Goal: Navigation & Orientation: Find specific page/section

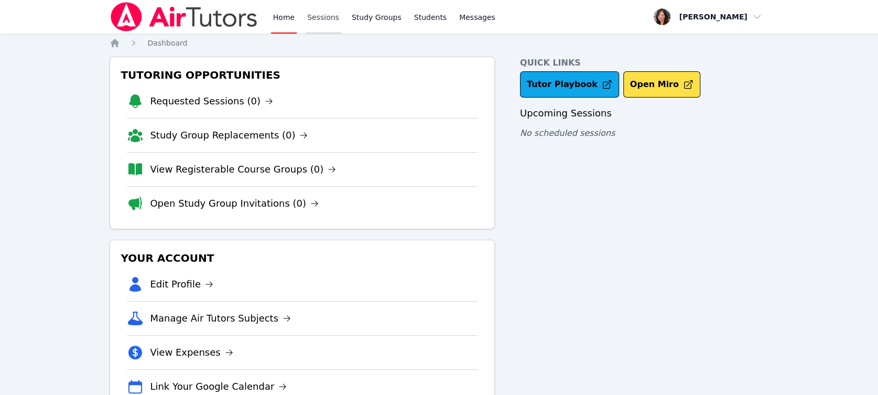
click at [319, 8] on link "Sessions" at bounding box center [323, 17] width 36 height 34
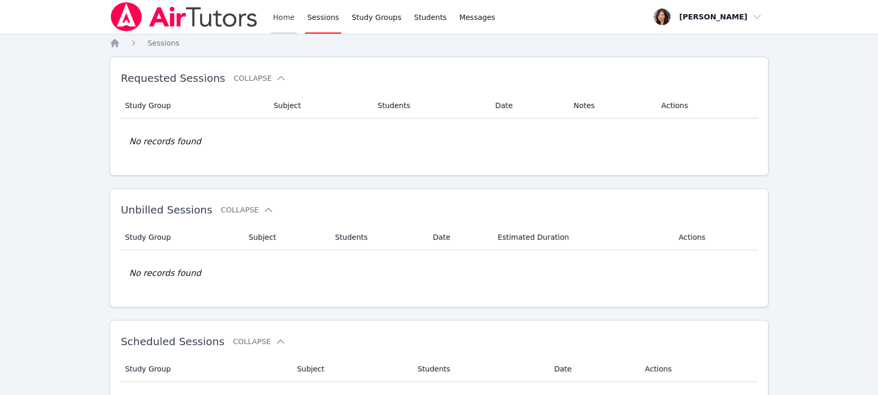
click at [287, 22] on link "Home" at bounding box center [284, 17] width 26 height 34
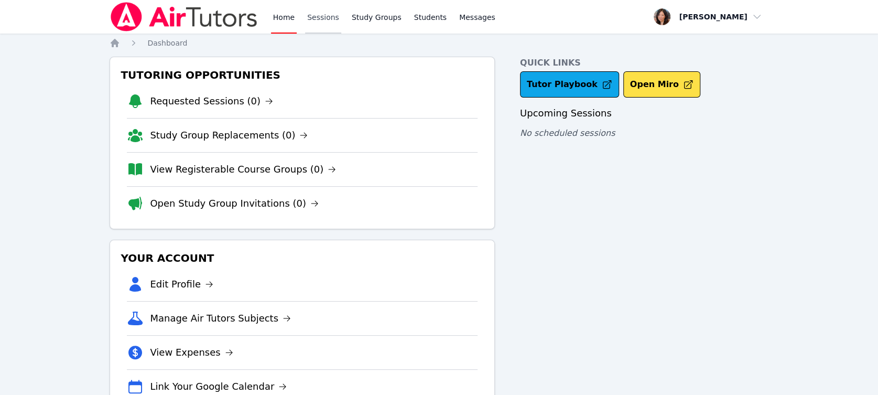
click at [325, 16] on link "Sessions" at bounding box center [323, 17] width 36 height 34
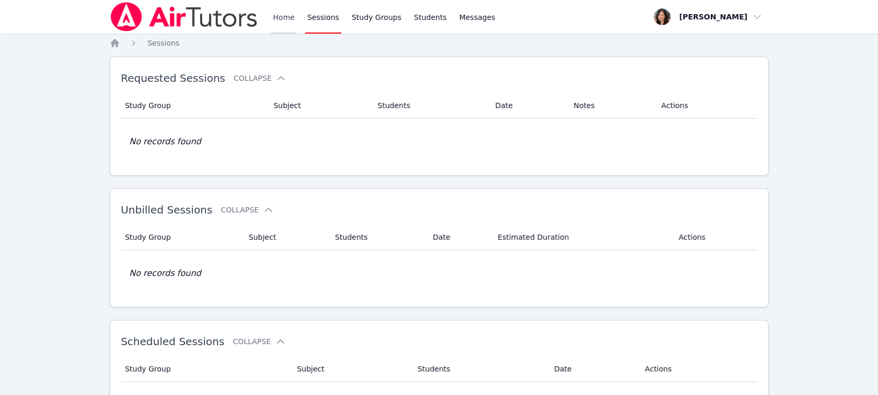
click at [288, 14] on link "Home" at bounding box center [284, 17] width 26 height 34
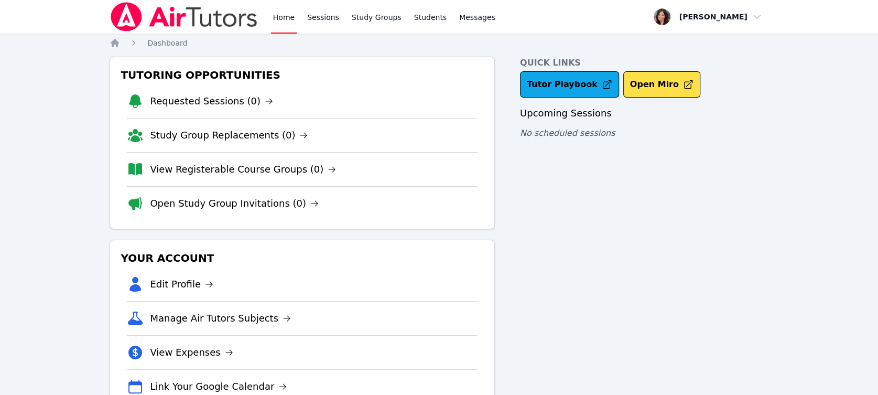
click at [288, 14] on link "Home" at bounding box center [284, 17] width 26 height 34
click at [581, 77] on link "Tutor Playbook" at bounding box center [569, 84] width 99 height 26
click at [570, 82] on link "Tutor Playbook" at bounding box center [569, 84] width 99 height 26
click at [330, 21] on link "Sessions" at bounding box center [323, 17] width 36 height 34
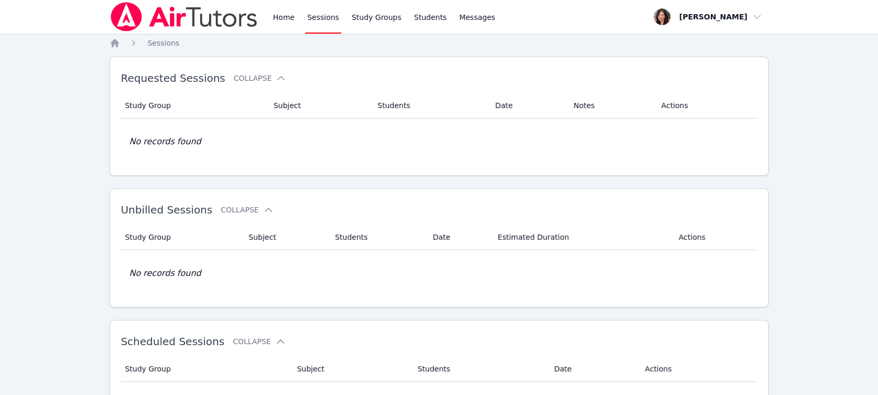
click at [267, 19] on div "Home Sessions Study Groups Students Messages" at bounding box center [303, 17] width 387 height 34
click at [277, 16] on link "Home" at bounding box center [284, 17] width 26 height 34
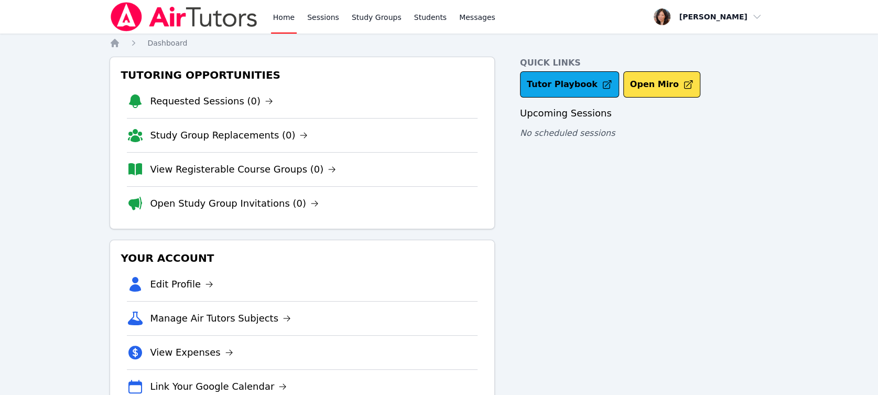
click at [277, 16] on link "Home" at bounding box center [284, 17] width 26 height 34
click at [320, 19] on link "Sessions" at bounding box center [323, 17] width 36 height 34
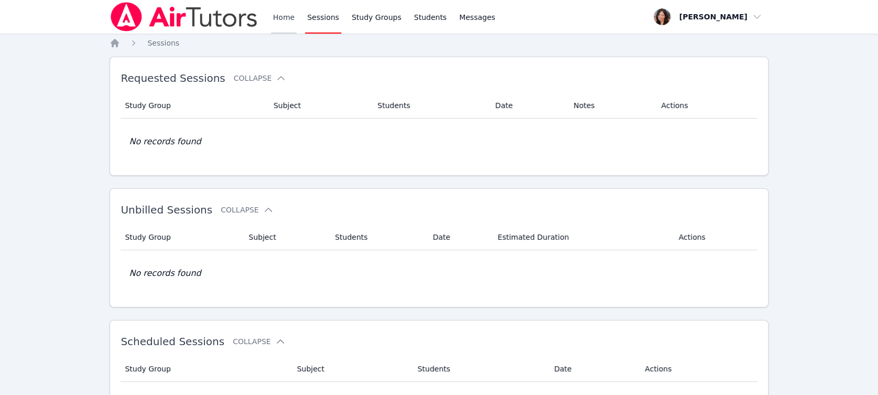
click at [287, 21] on link "Home" at bounding box center [284, 17] width 26 height 34
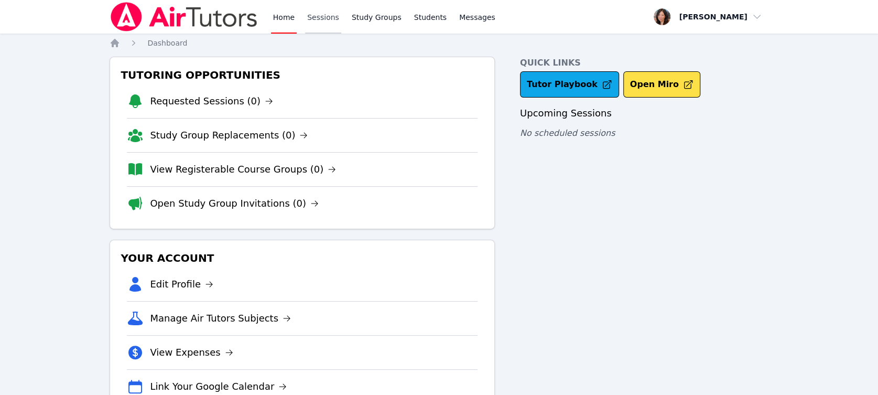
click at [321, 20] on link "Sessions" at bounding box center [323, 17] width 36 height 34
